Goal: Information Seeking & Learning: Learn about a topic

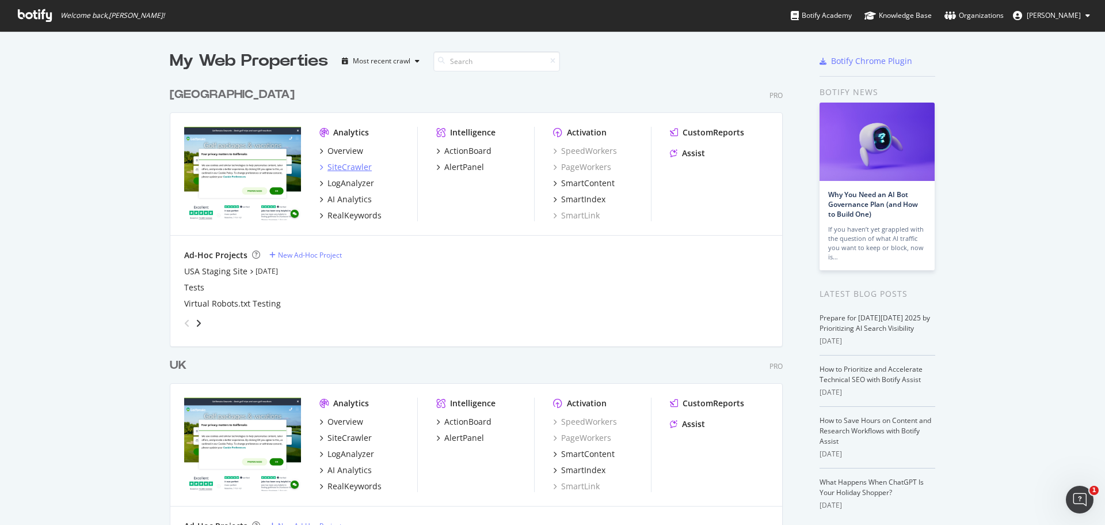
click at [353, 167] on div "SiteCrawler" at bounding box center [350, 167] width 44 height 12
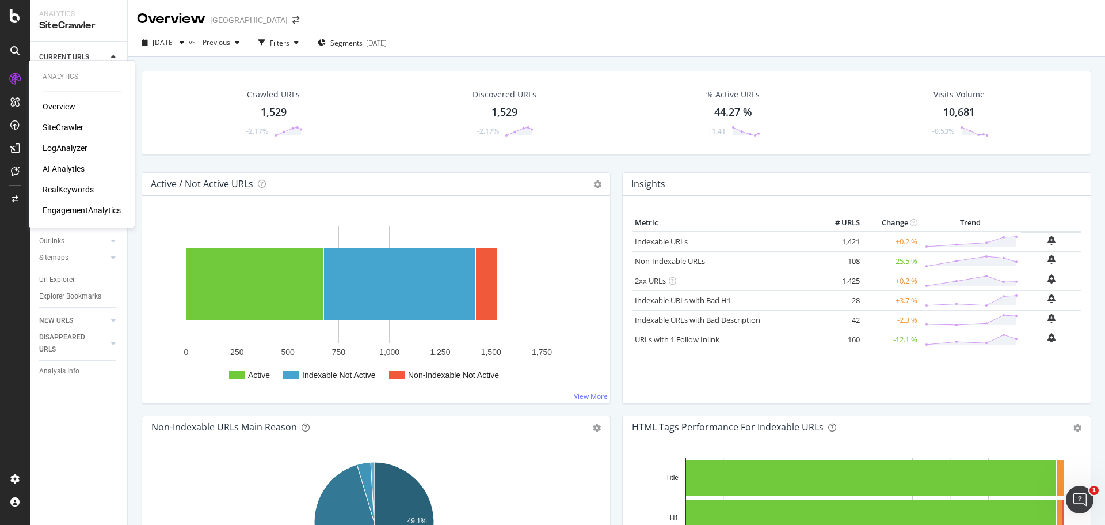
click at [65, 185] on div "RealKeywords" at bounding box center [68, 190] width 51 height 12
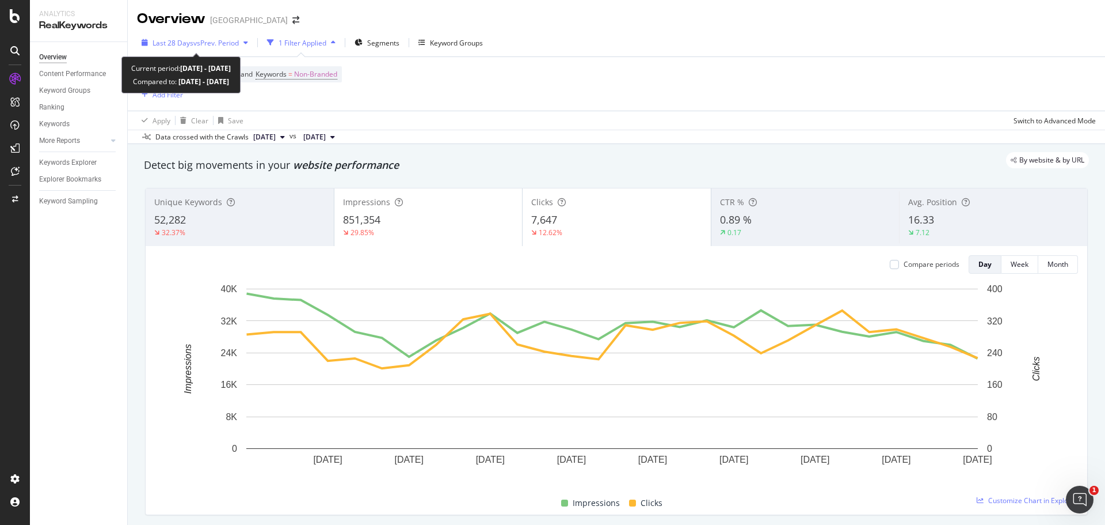
click at [203, 39] on span "vs Prev. Period" at bounding box center [215, 43] width 45 height 10
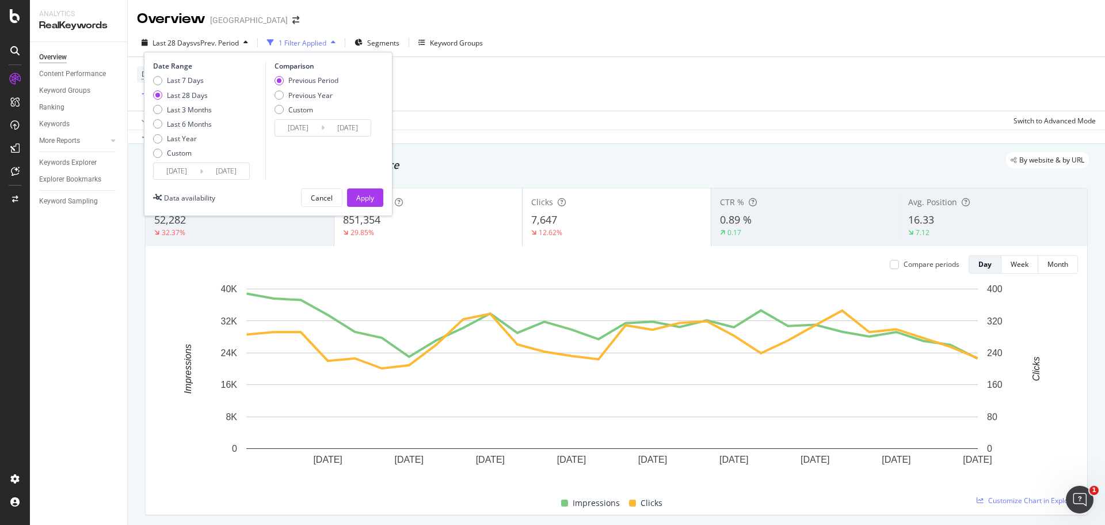
click at [194, 170] on input "[DATE]" at bounding box center [177, 171] width 46 height 16
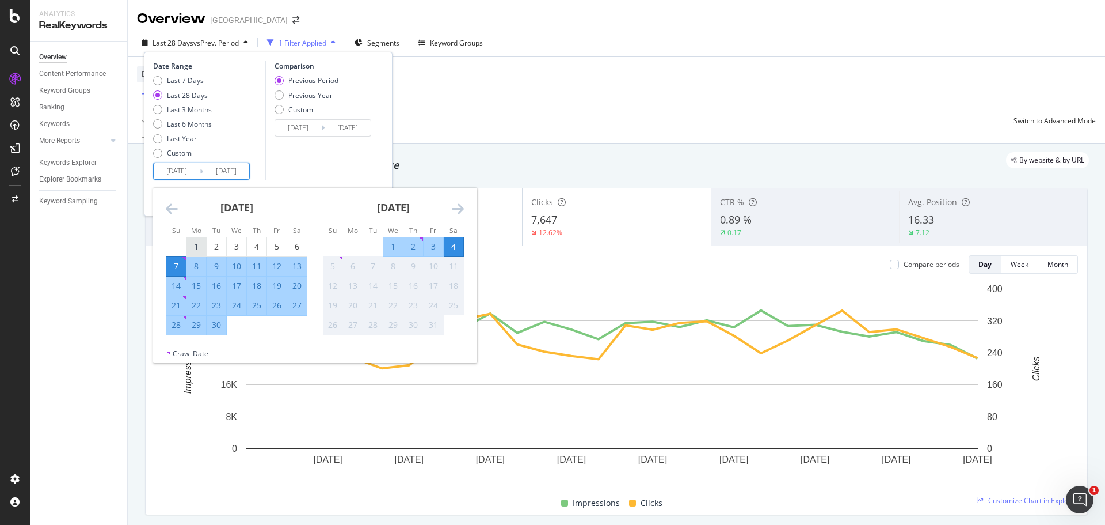
click at [204, 248] on div "1" at bounding box center [197, 247] width 20 height 12
type input "[DATE]"
click at [216, 322] on div "30" at bounding box center [217, 325] width 20 height 12
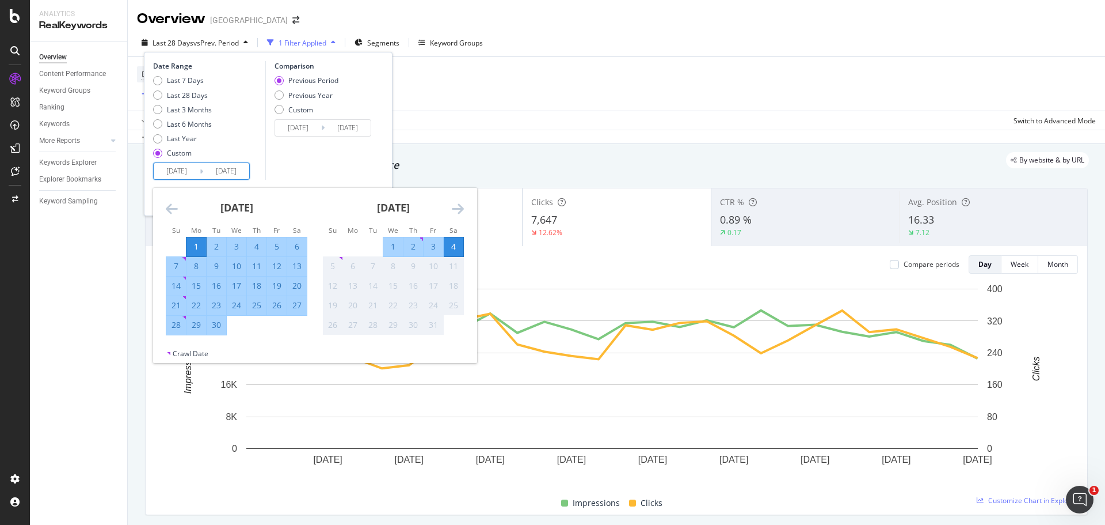
type input "[DATE]"
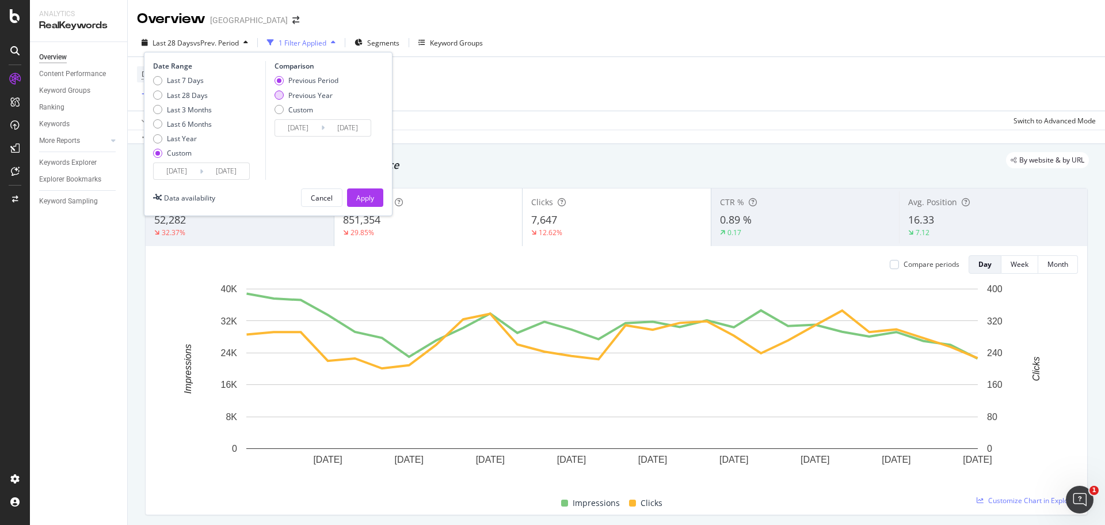
click at [310, 100] on div "Previous Year" at bounding box center [310, 95] width 44 height 10
type input "[DATE]"
click at [309, 127] on input "[DATE]" at bounding box center [298, 128] width 46 height 16
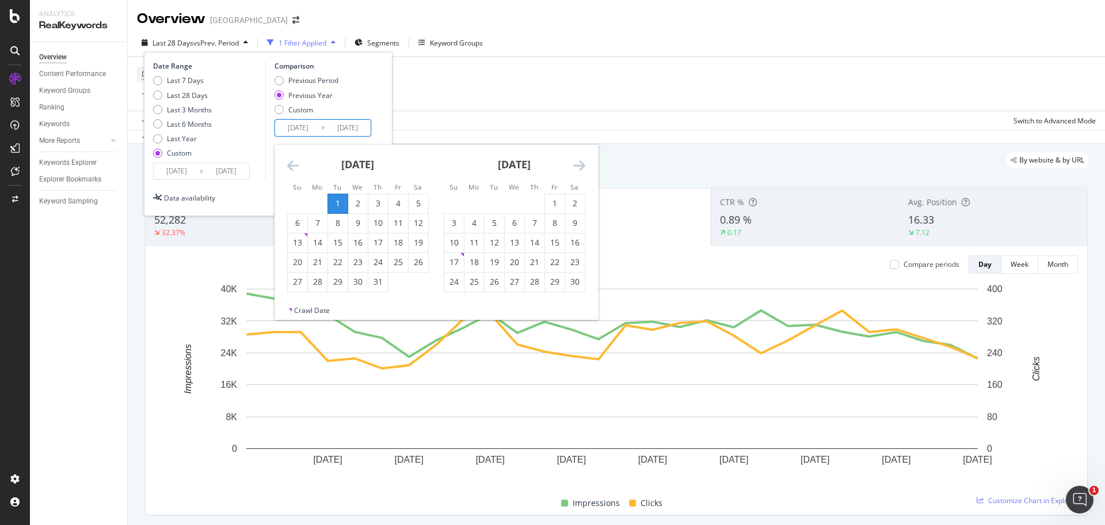
click at [290, 166] on icon "Move backward to switch to the previous month." at bounding box center [293, 165] width 12 height 14
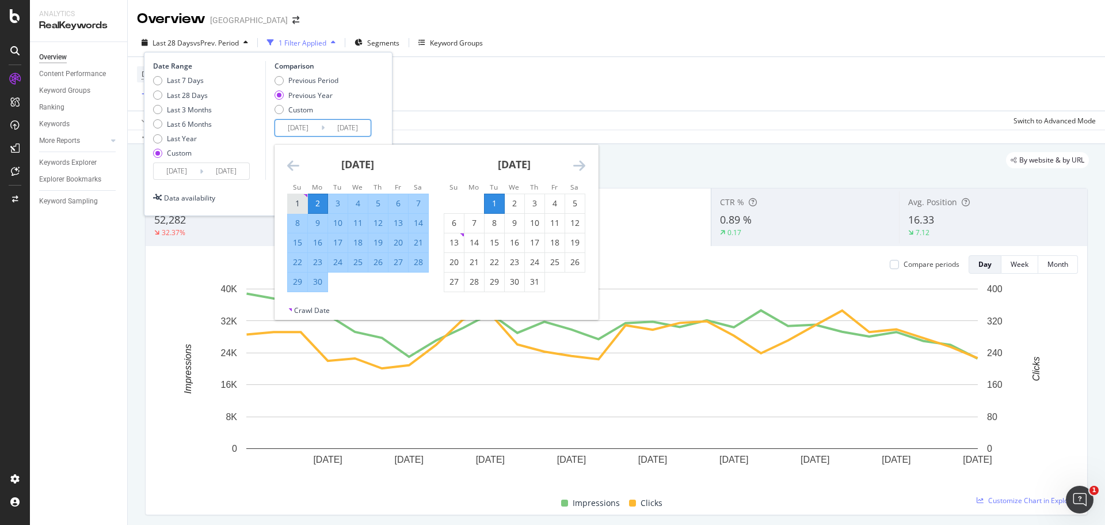
click at [304, 203] on div "1" at bounding box center [298, 203] width 20 height 12
type input "[DATE]"
click at [322, 283] on div "30" at bounding box center [318, 282] width 20 height 12
type input "[DATE]"
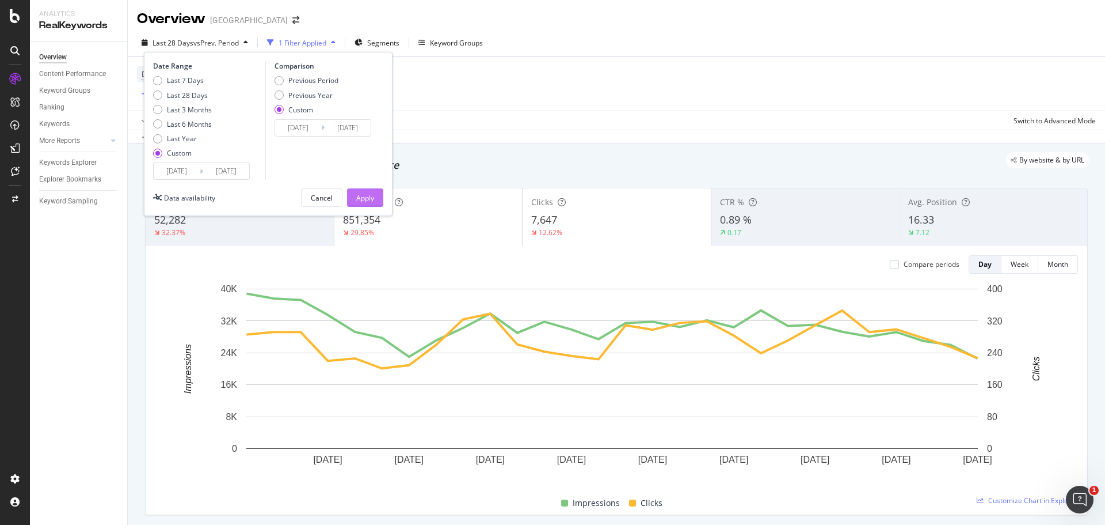
click at [370, 200] on div "Apply" at bounding box center [365, 198] width 18 height 10
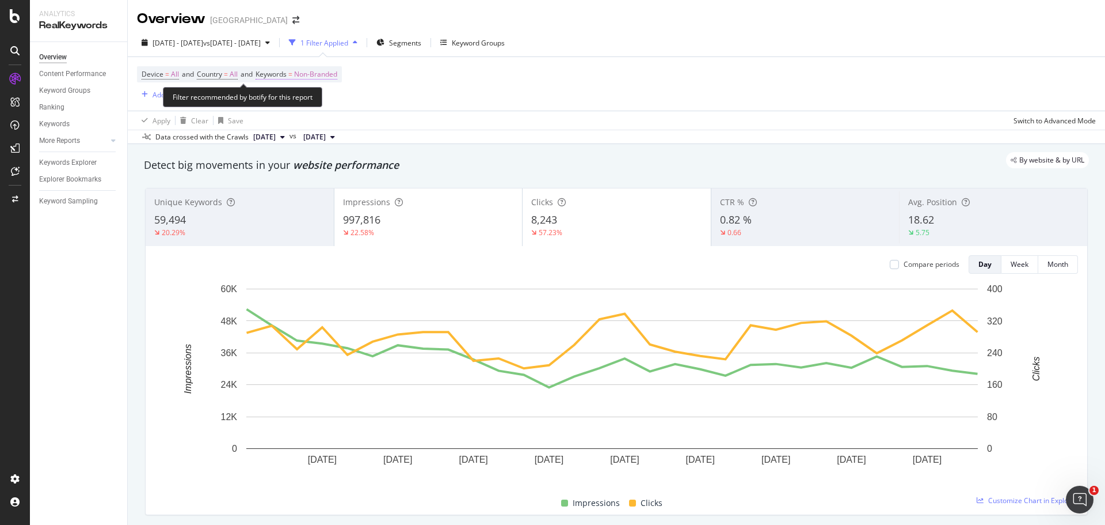
click at [313, 70] on span "Non-Branded" at bounding box center [315, 74] width 43 height 16
click at [324, 103] on div "button" at bounding box center [327, 101] width 14 height 7
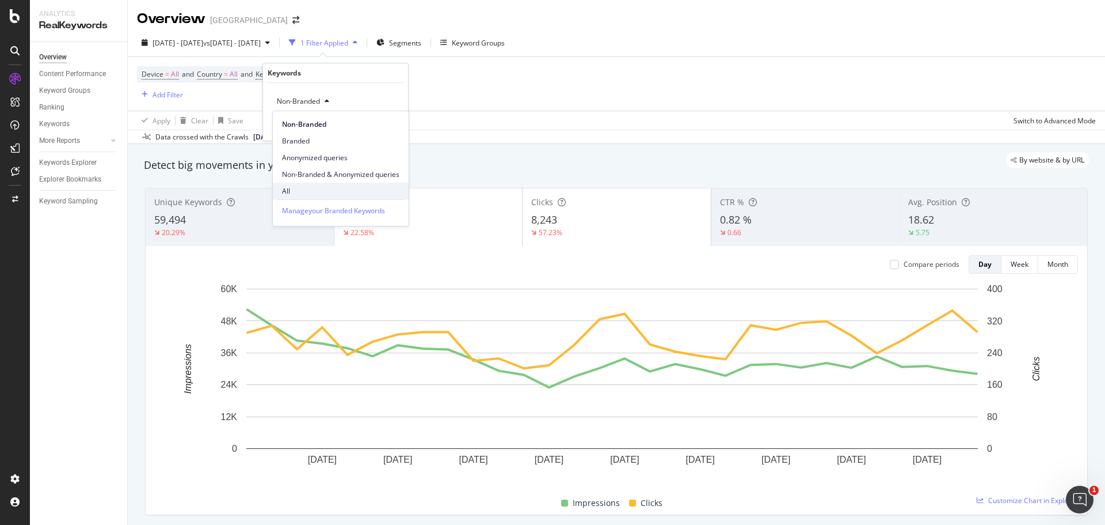
click at [320, 189] on span "All" at bounding box center [340, 191] width 117 height 10
click at [389, 119] on div "All Cancel Add filter Apply" at bounding box center [335, 112] width 145 height 58
click at [390, 128] on div "Apply" at bounding box center [390, 126] width 18 height 10
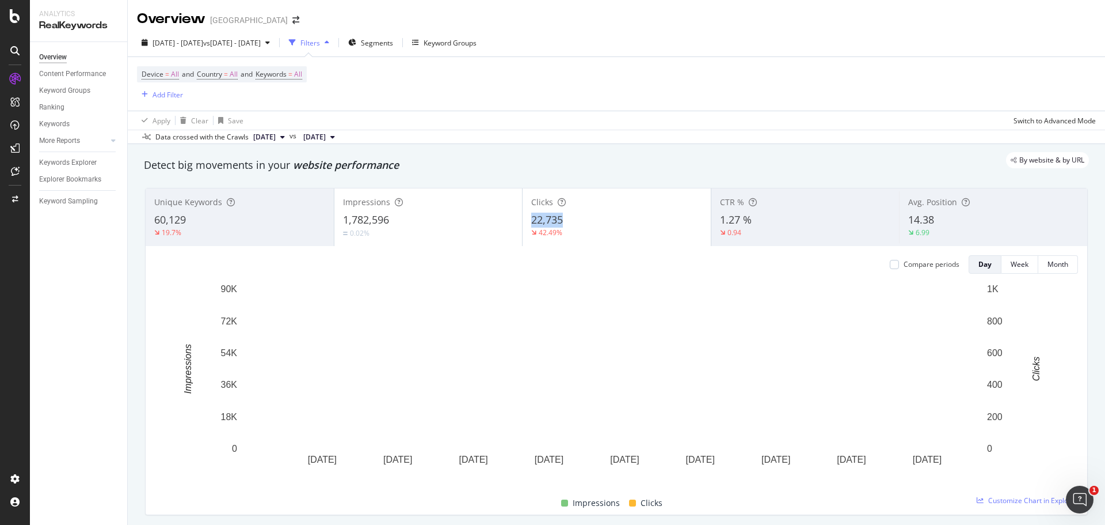
drag, startPoint x: 564, startPoint y: 219, endPoint x: 529, endPoint y: 219, distance: 35.1
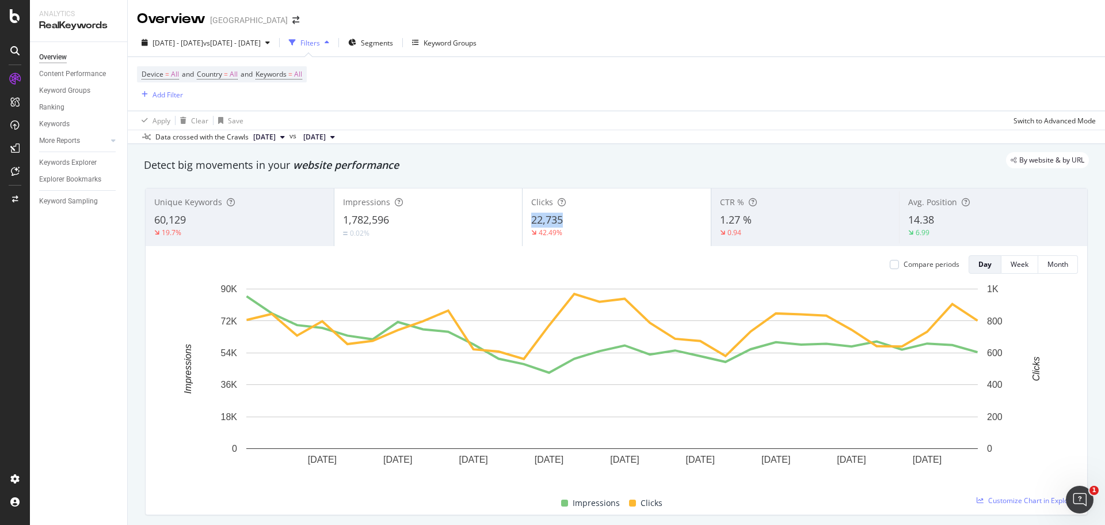
click at [531, 219] on div "22,735" at bounding box center [616, 219] width 171 height 15
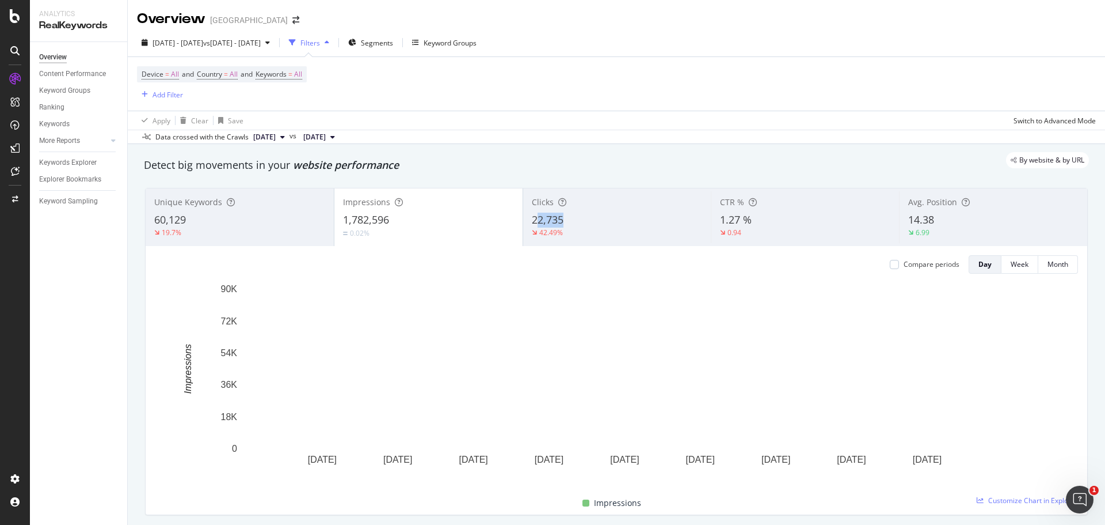
drag, startPoint x: 563, startPoint y: 215, endPoint x: 1087, endPoint y: 196, distance: 524.9
click at [538, 218] on div "22,735" at bounding box center [617, 219] width 171 height 15
